Goal: Navigation & Orientation: Find specific page/section

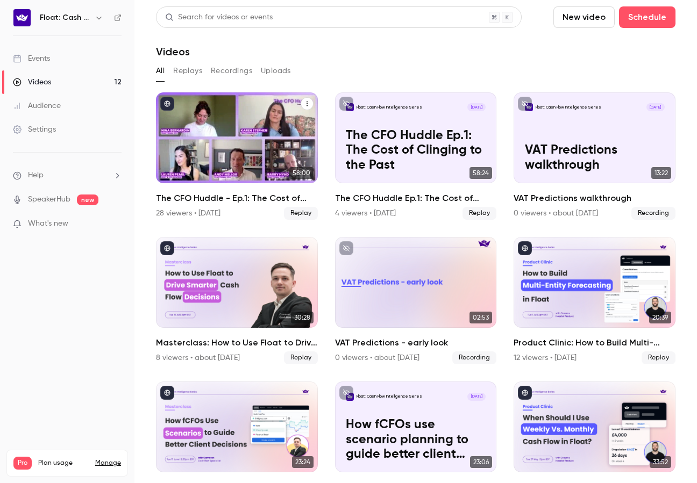
click at [285, 162] on div "The CFO Huddle - Ep.1: The Cost of Clinging to the Past" at bounding box center [237, 137] width 162 height 91
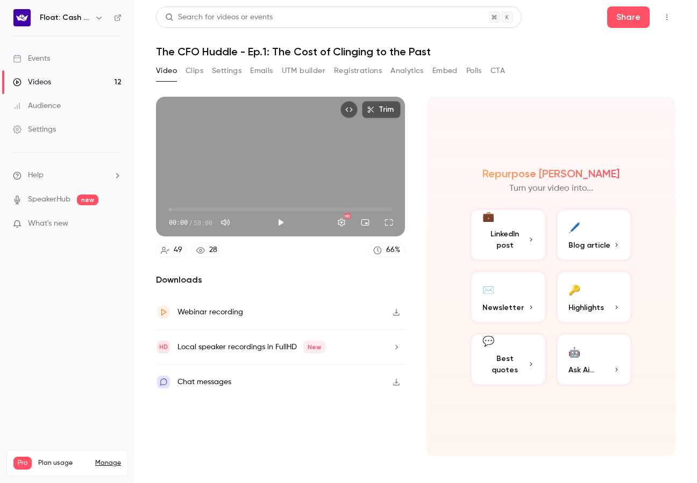
click at [349, 67] on button "Registrations" at bounding box center [358, 70] width 48 height 17
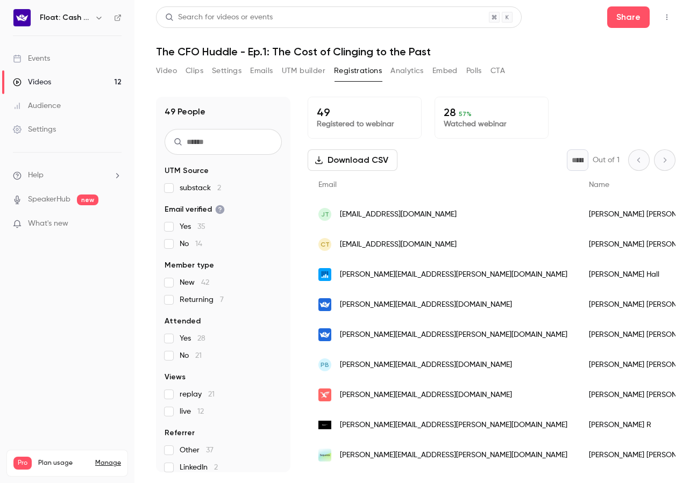
click at [37, 111] on link "Audience" at bounding box center [67, 106] width 134 height 24
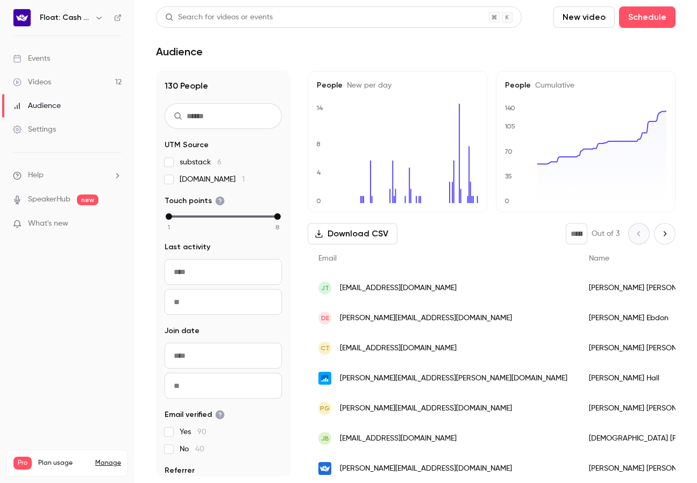
click at [56, 83] on link "Videos 12" at bounding box center [67, 82] width 134 height 24
